Goal: Task Accomplishment & Management: Use online tool/utility

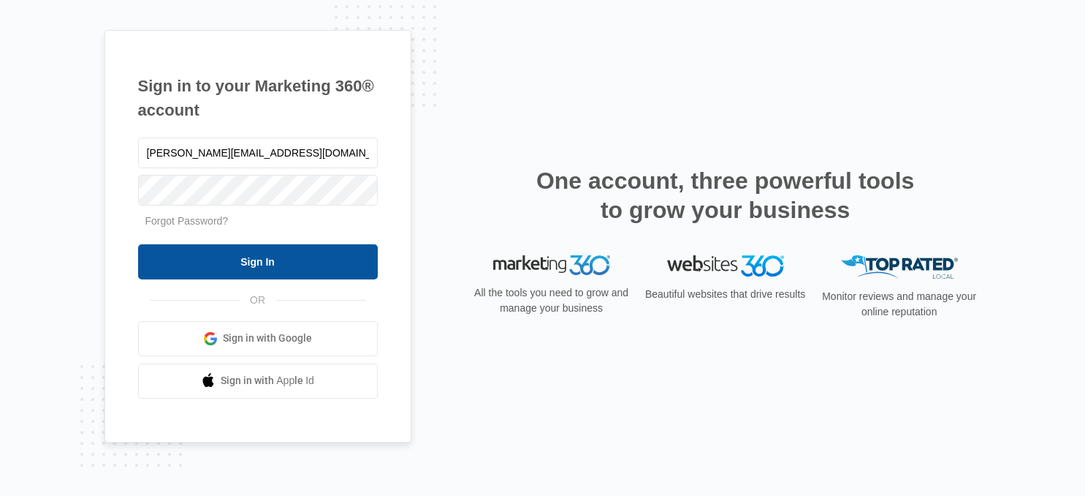
type input "dan@bessales.com"
click at [240, 262] on input "Sign In" at bounding box center [258, 261] width 240 height 35
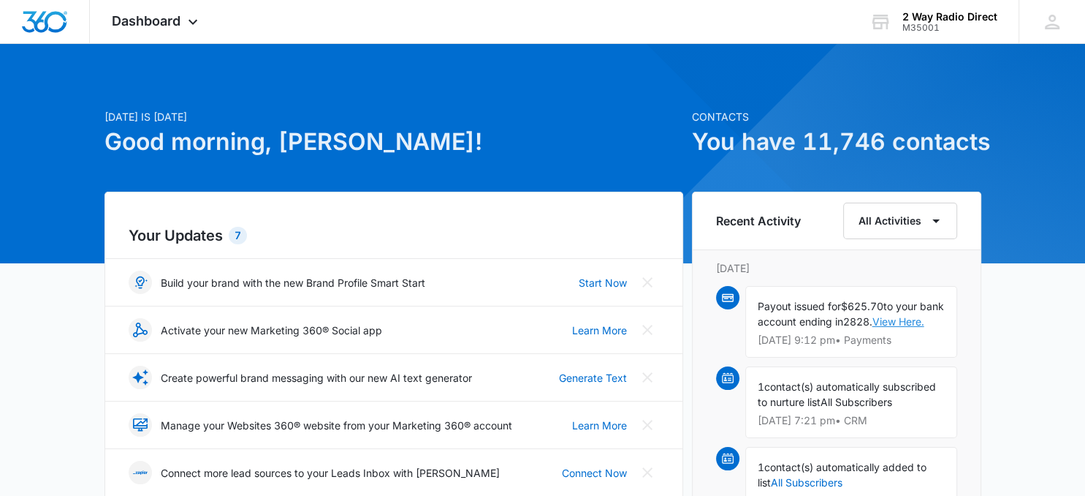
click at [919, 325] on link "View Here." at bounding box center [899, 321] width 52 height 12
